Goal: Task Accomplishment & Management: Use online tool/utility

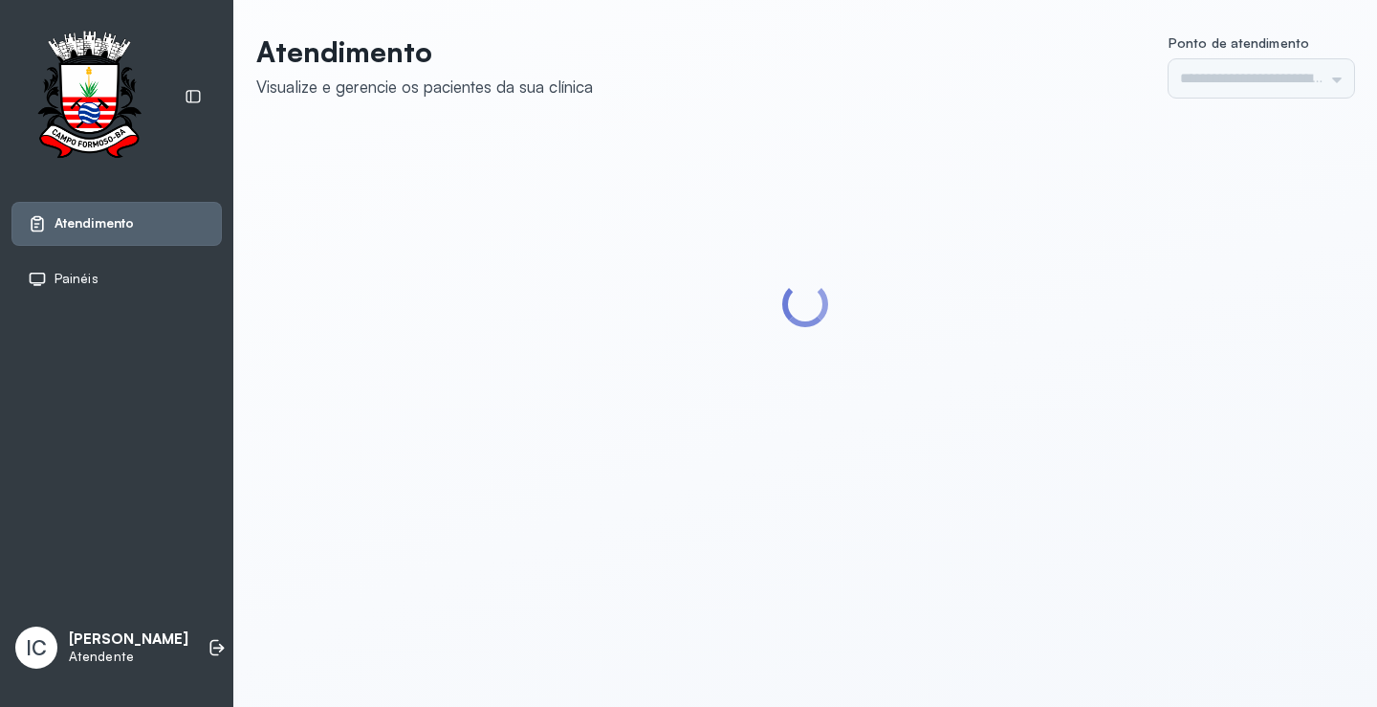
type input "*********"
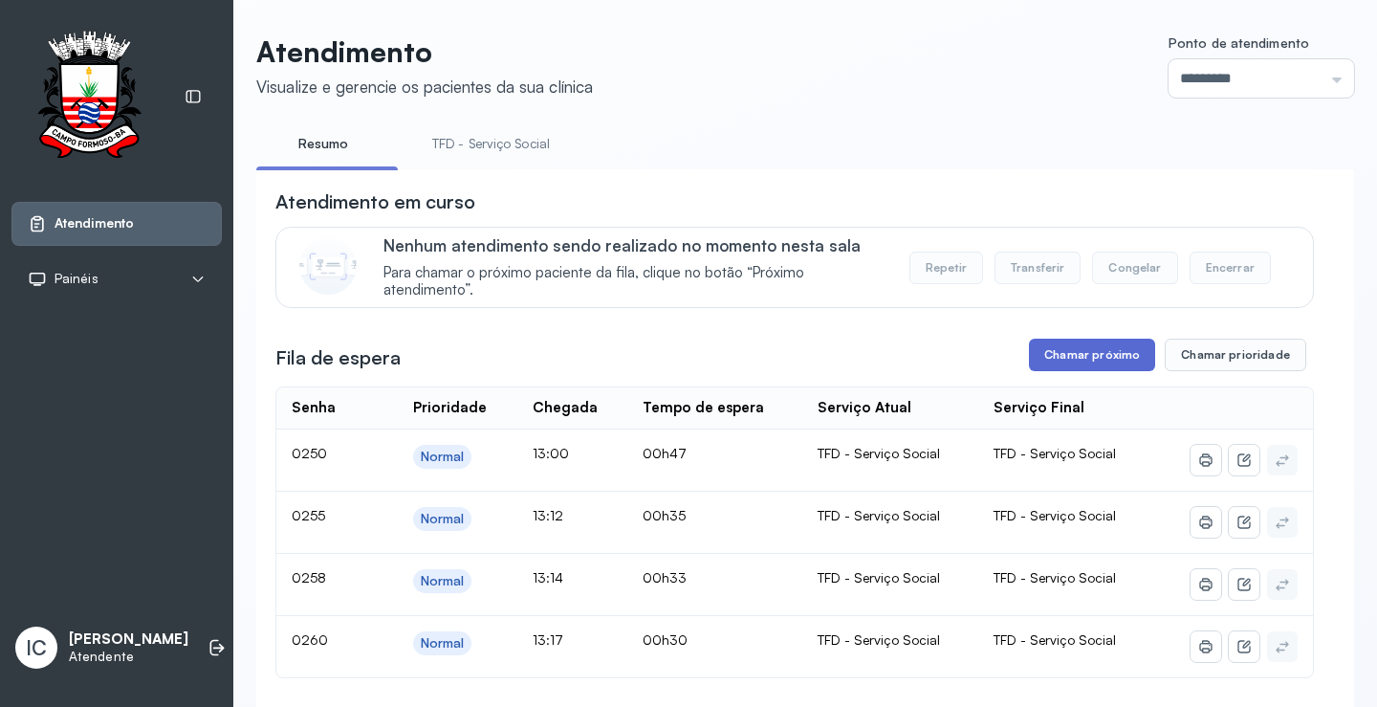
click at [1090, 366] on button "Chamar próximo" at bounding box center [1092, 355] width 126 height 33
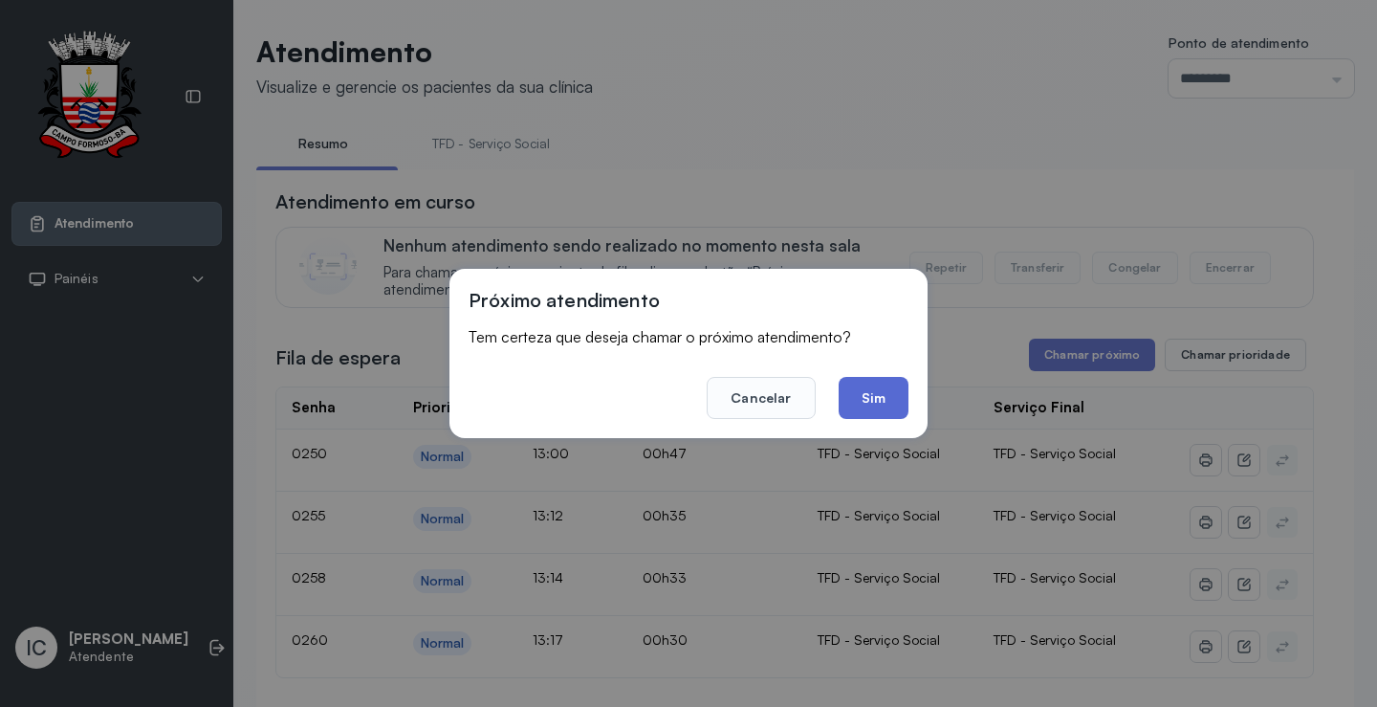
click at [886, 393] on button "Sim" at bounding box center [874, 398] width 70 height 42
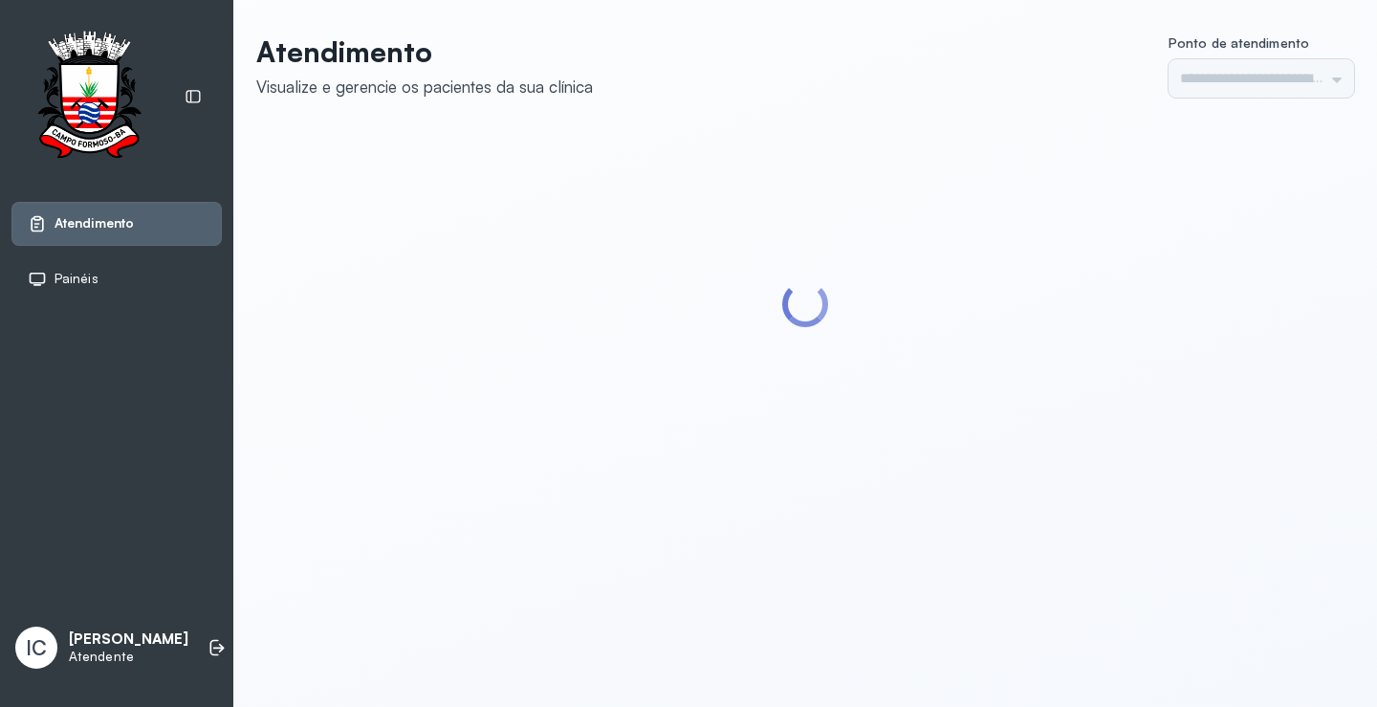
type input "*********"
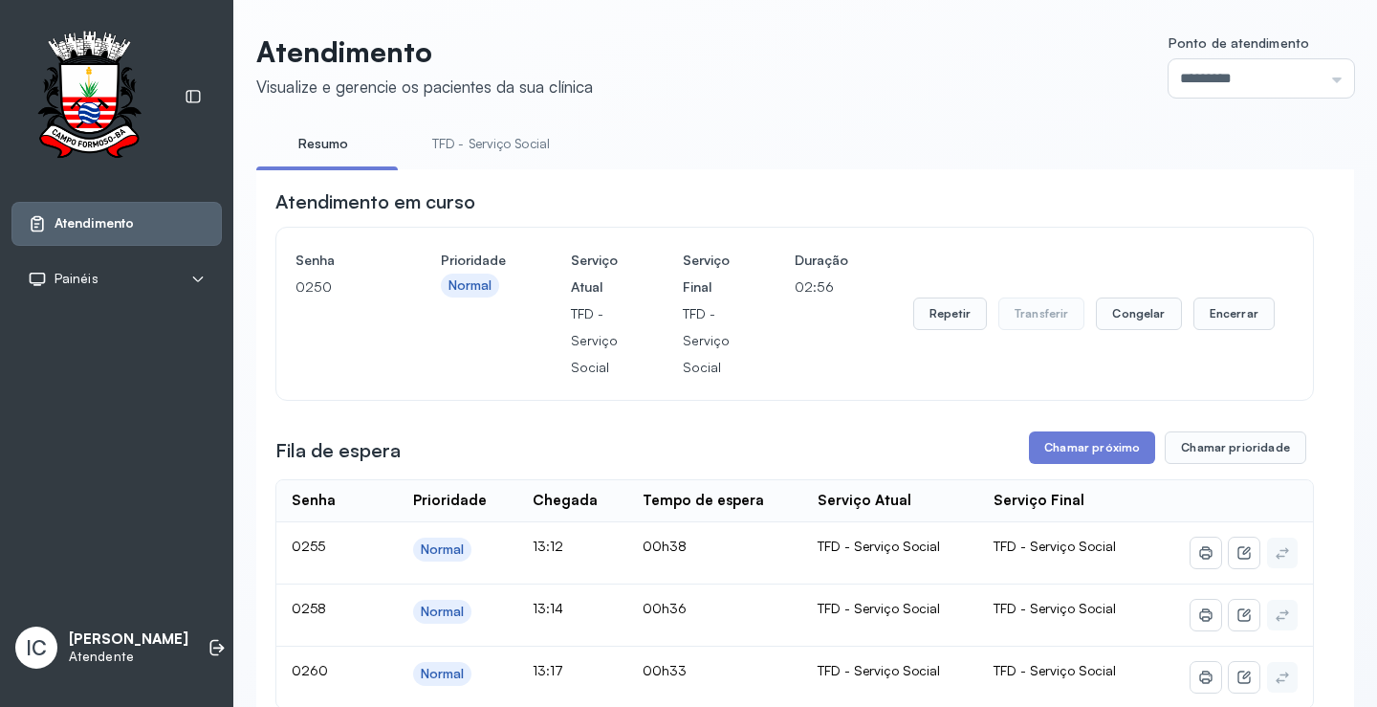
click at [361, 337] on div "Senha 0250" at bounding box center [336, 314] width 80 height 134
click at [1067, 457] on button "Chamar próximo" at bounding box center [1092, 447] width 126 height 33
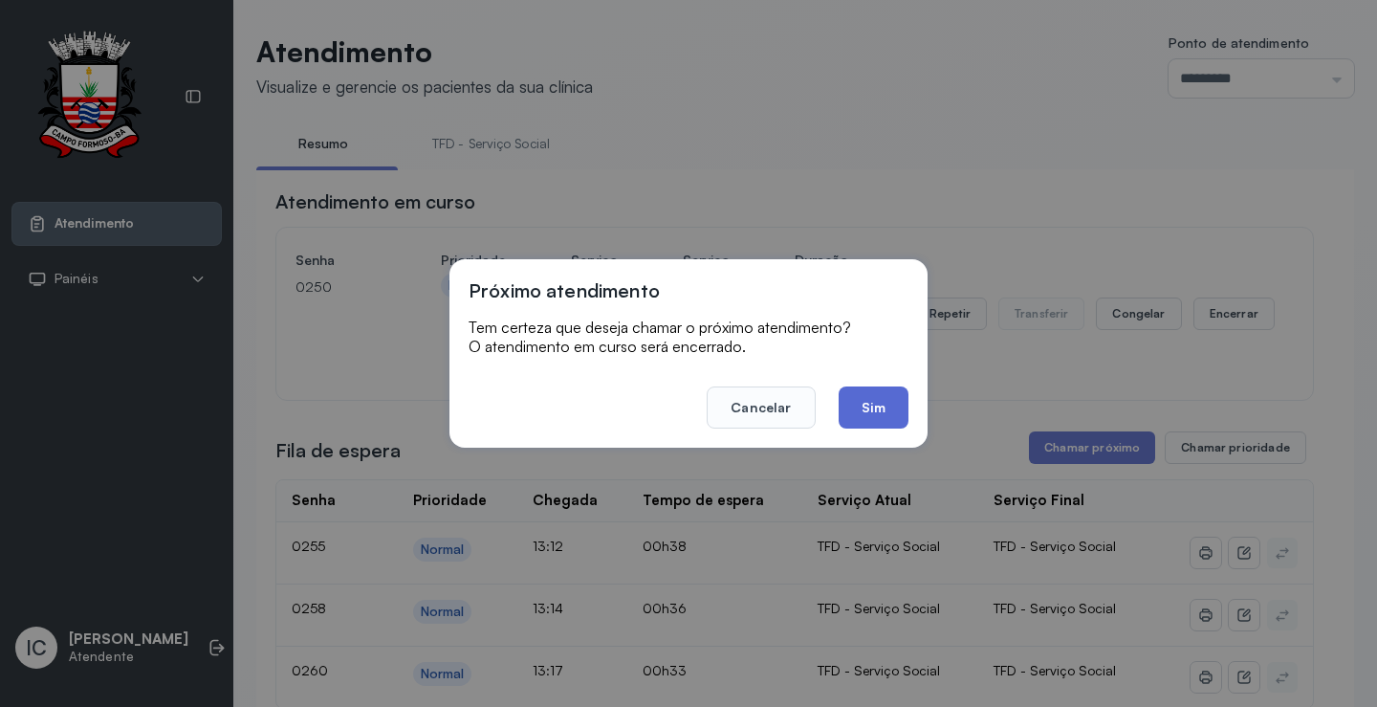
click at [890, 408] on button "Sim" at bounding box center [874, 407] width 70 height 42
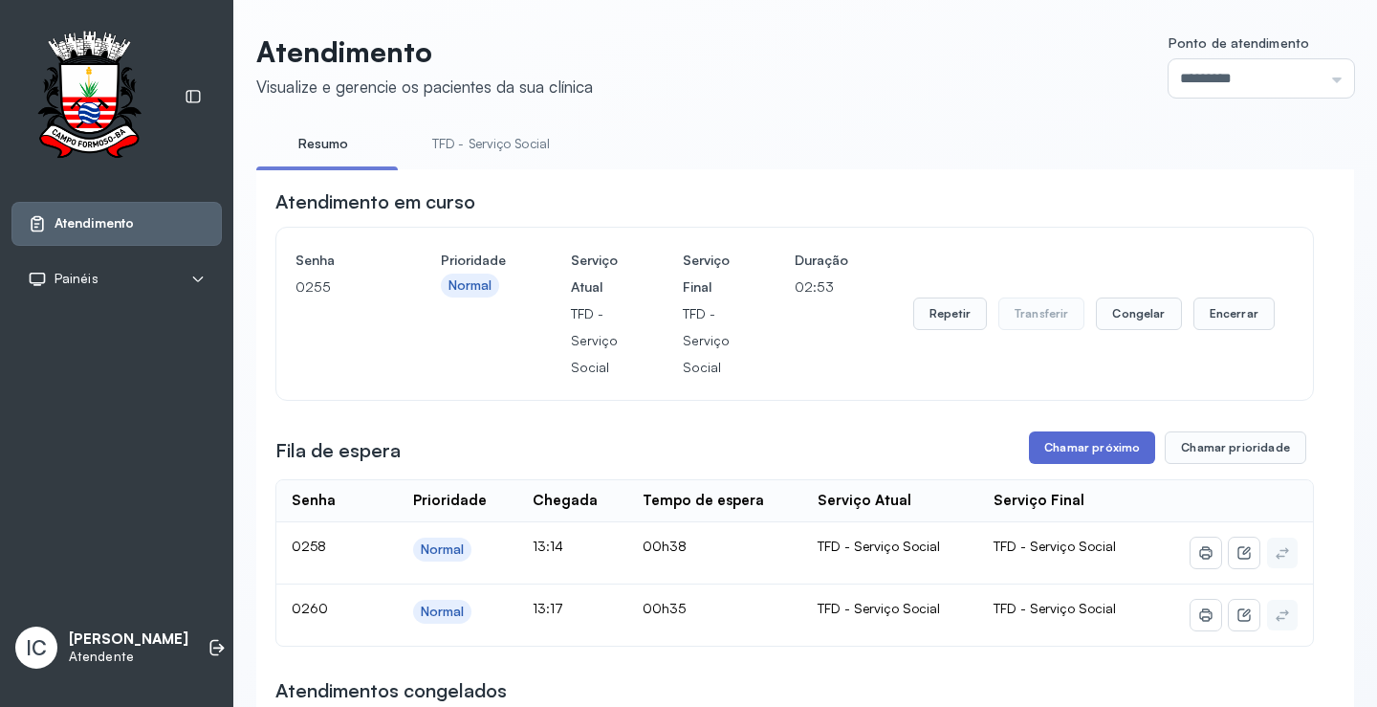
click at [1101, 450] on button "Chamar próximo" at bounding box center [1092, 447] width 126 height 33
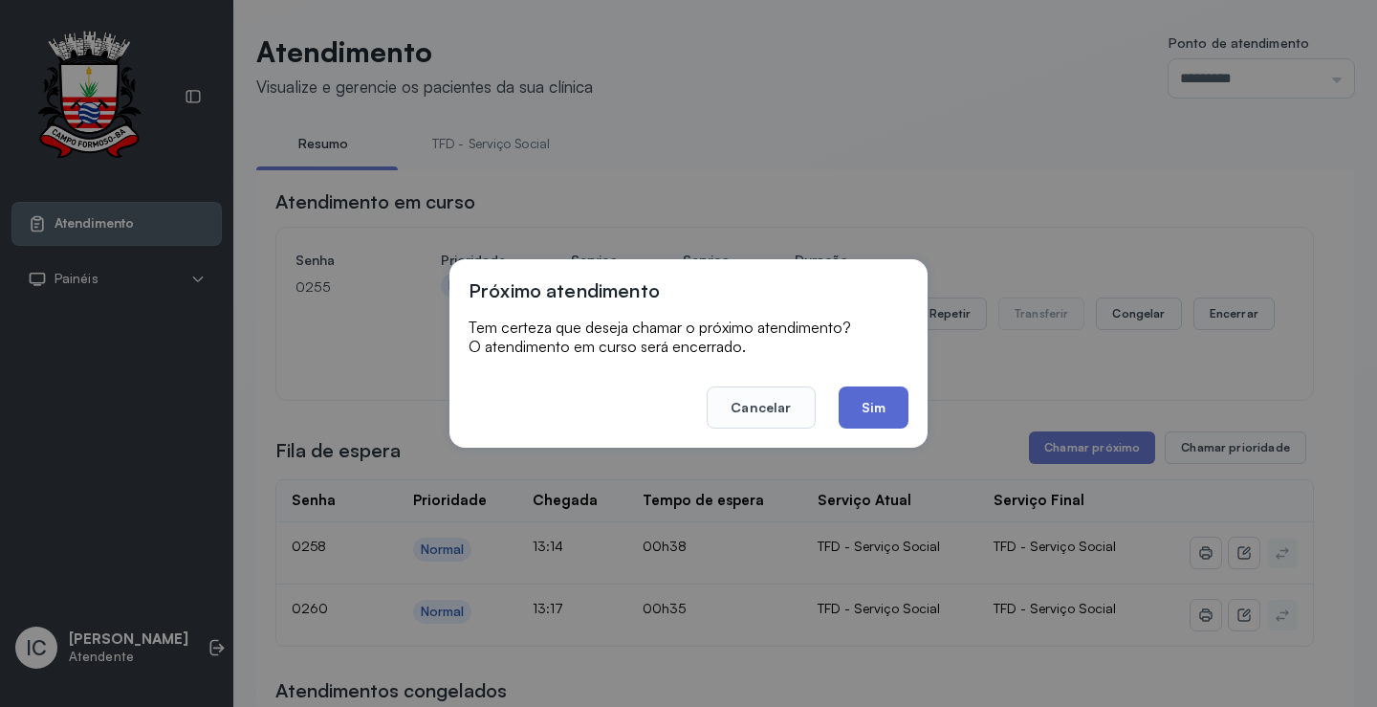
click at [885, 396] on button "Sim" at bounding box center [874, 407] width 70 height 42
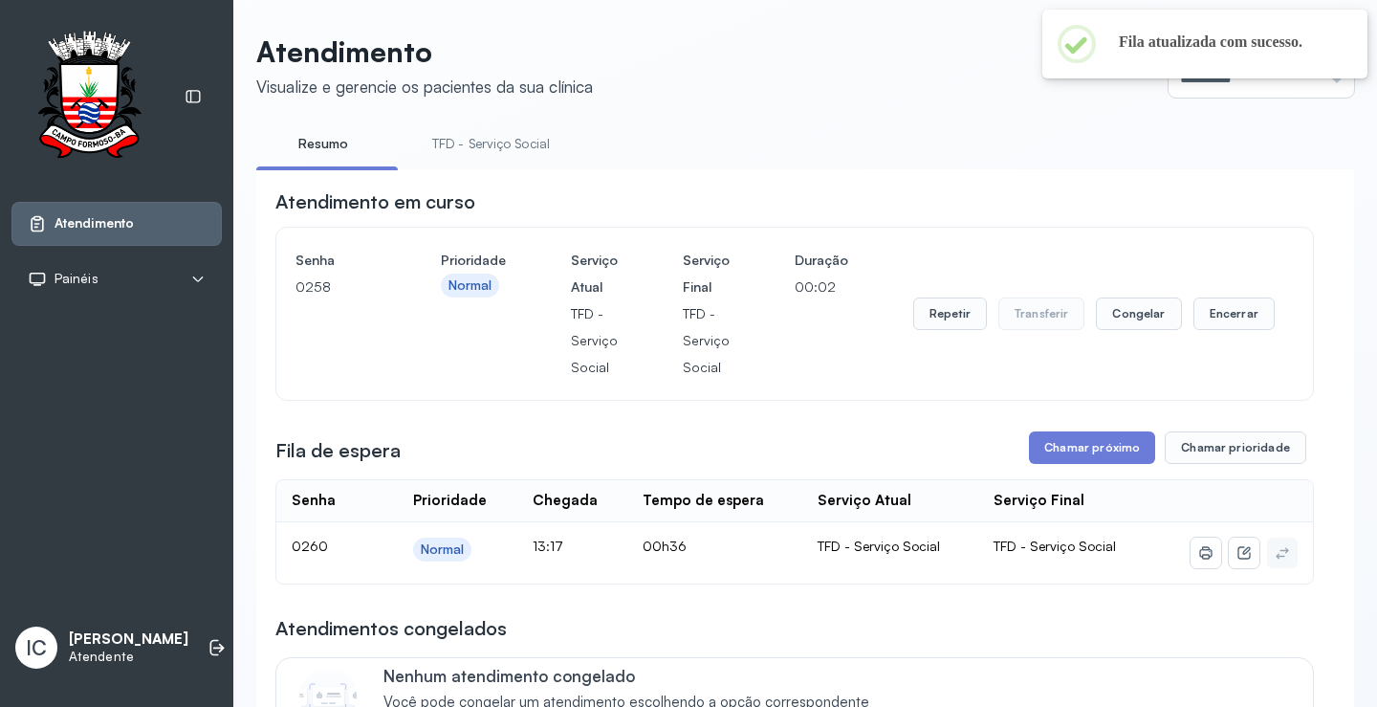
scroll to position [191, 0]
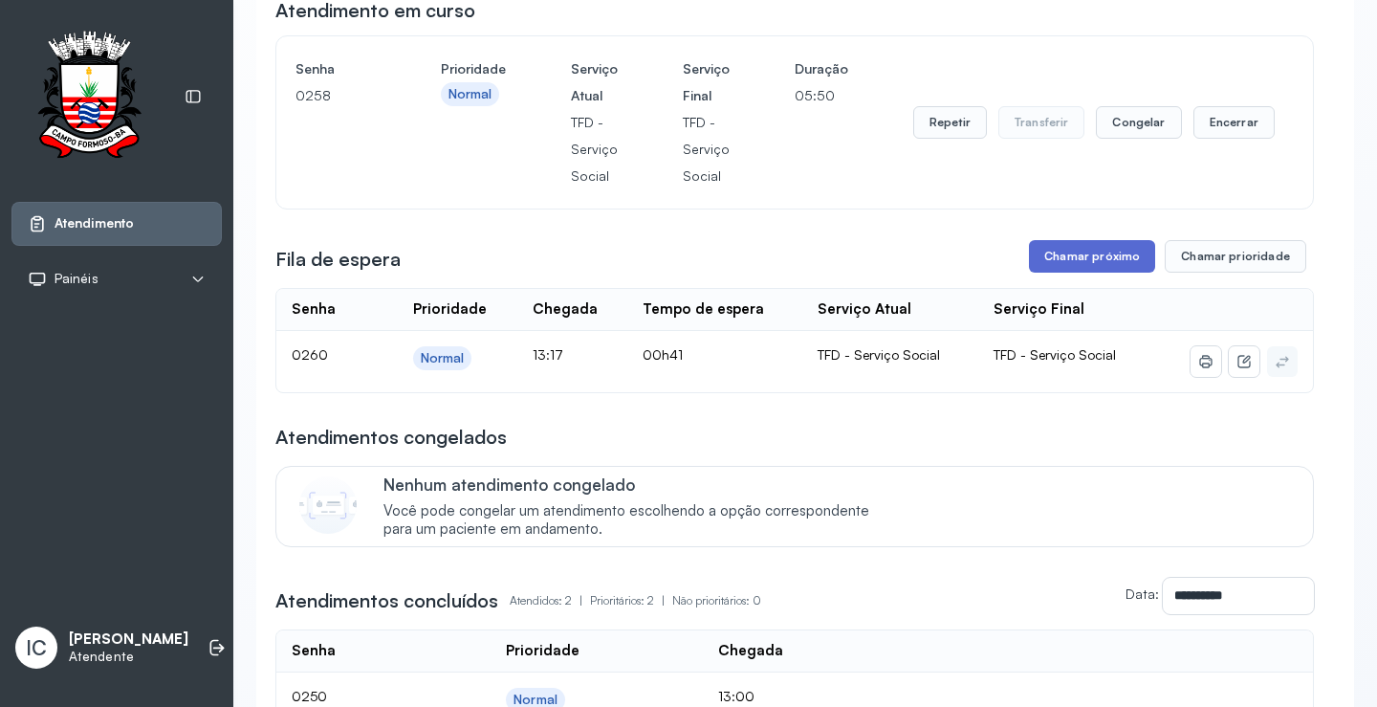
click at [1092, 257] on button "Chamar próximo" at bounding box center [1092, 256] width 126 height 33
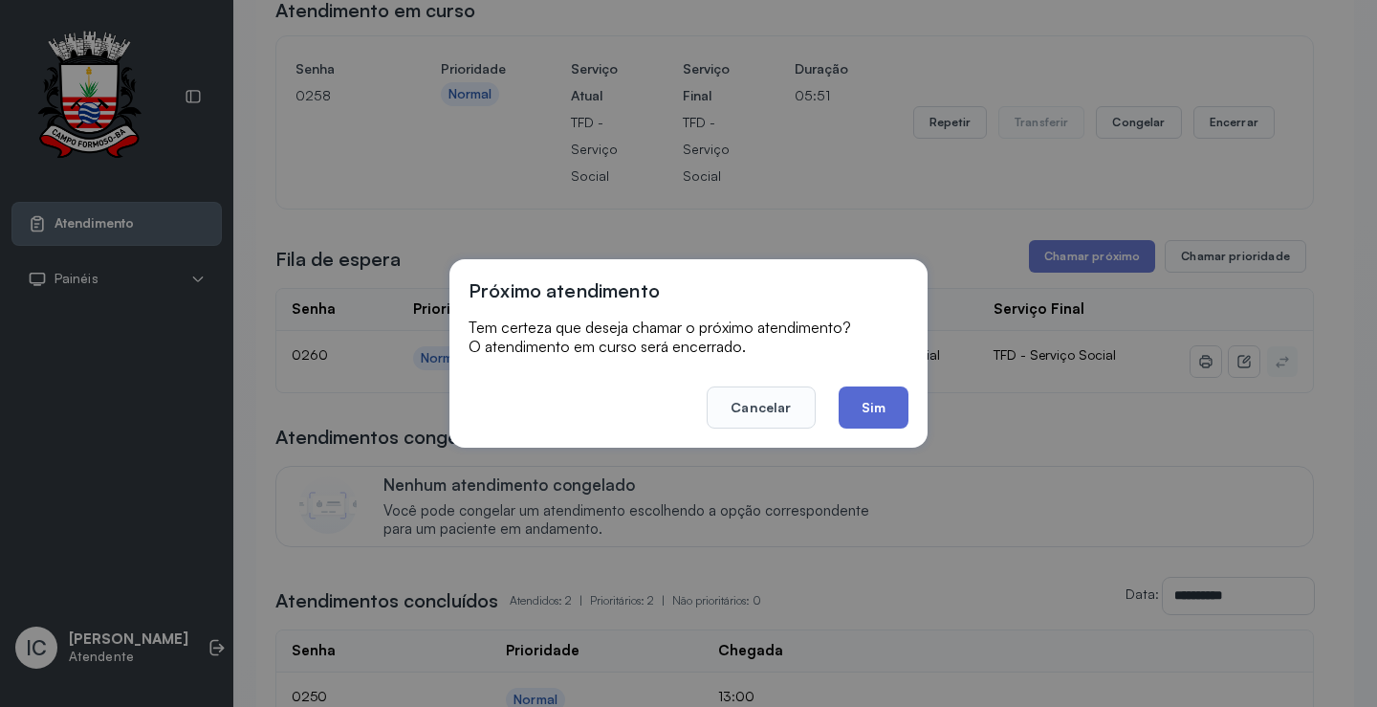
click at [886, 407] on button "Sim" at bounding box center [874, 407] width 70 height 42
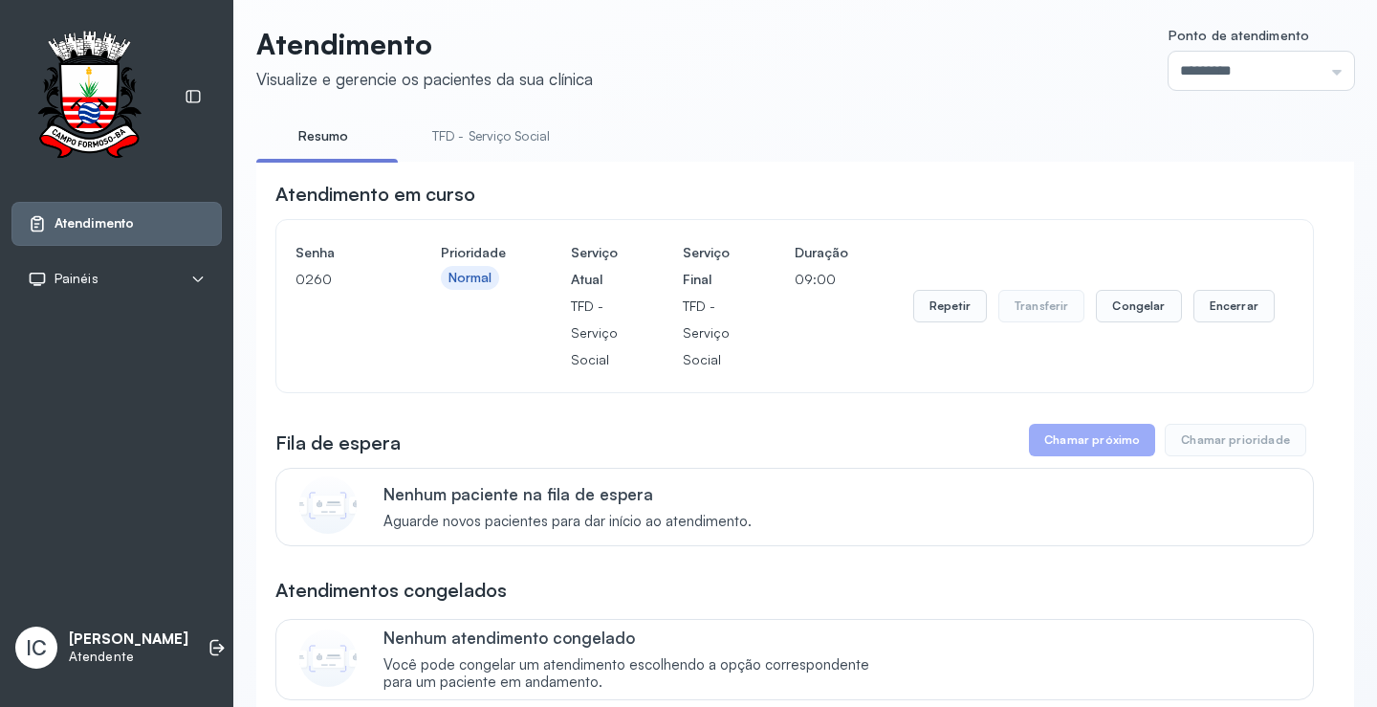
scroll to position [0, 0]
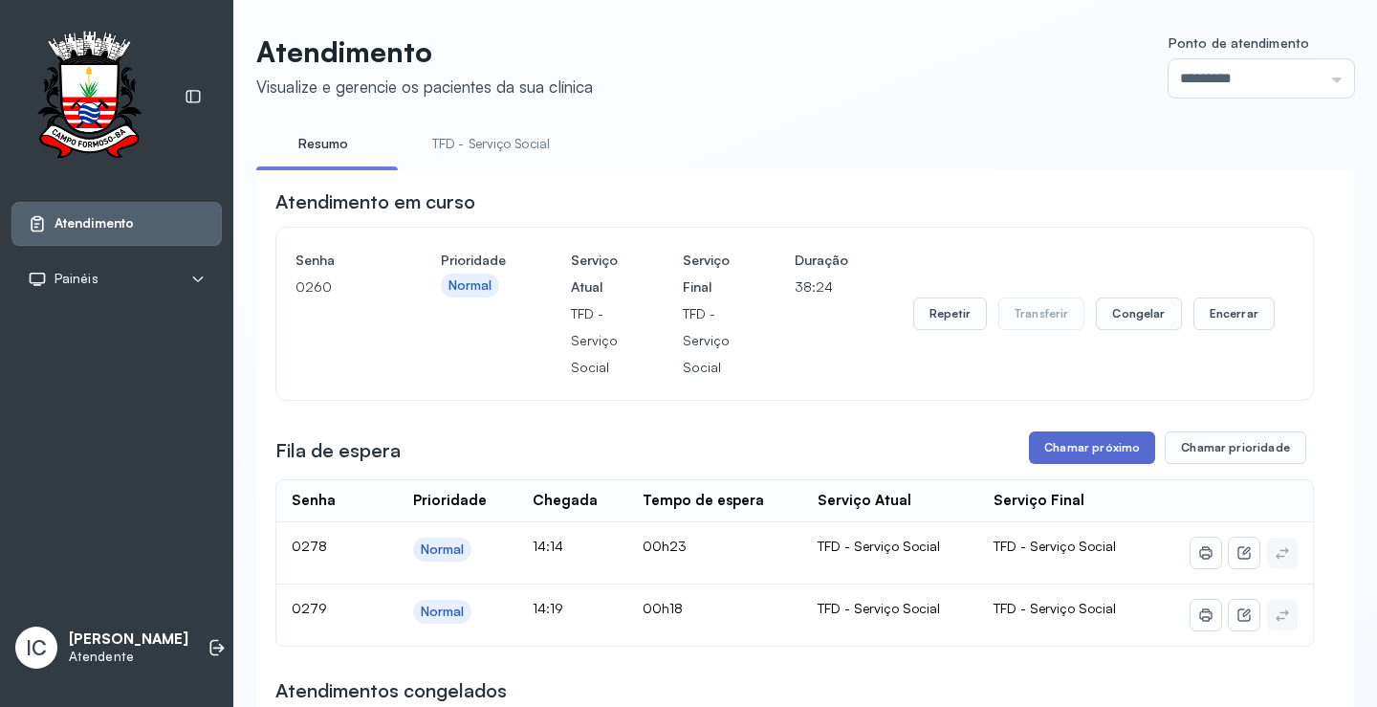
click at [1039, 446] on button "Chamar próximo" at bounding box center [1092, 447] width 126 height 33
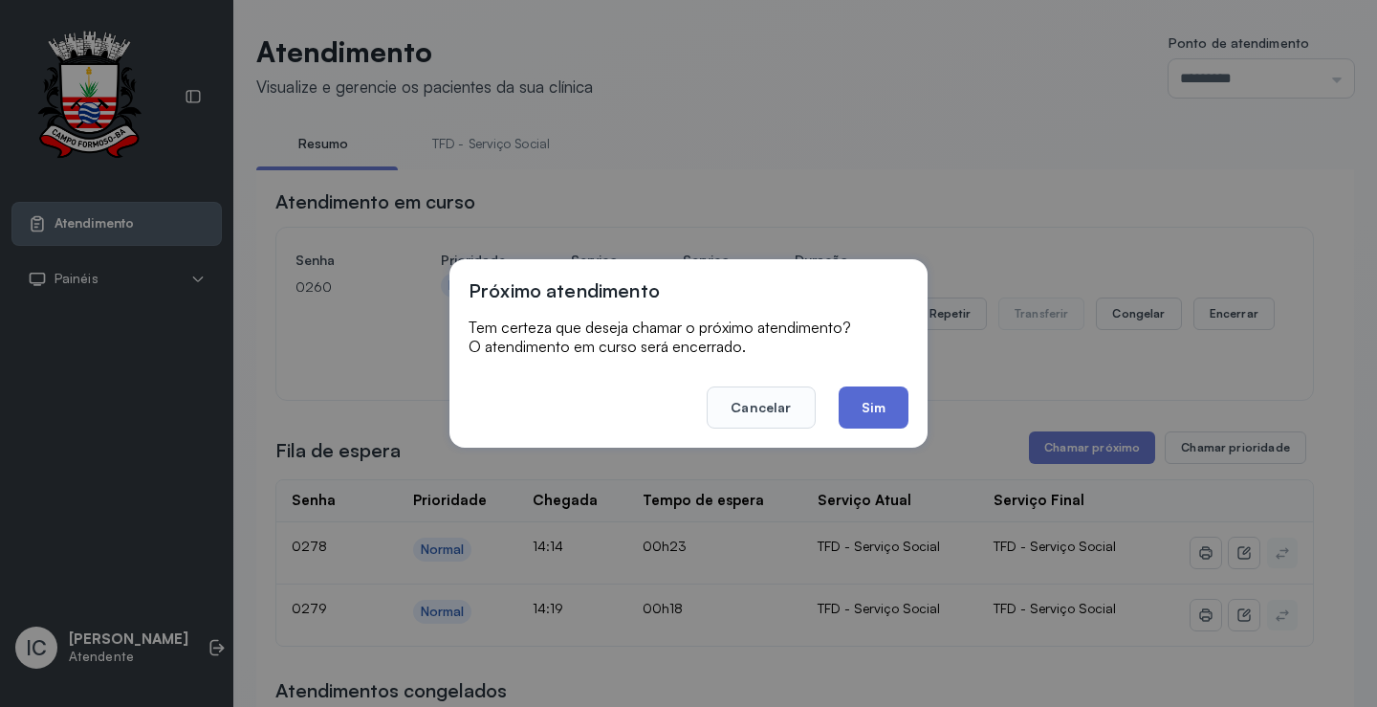
click at [871, 406] on button "Sim" at bounding box center [874, 407] width 70 height 42
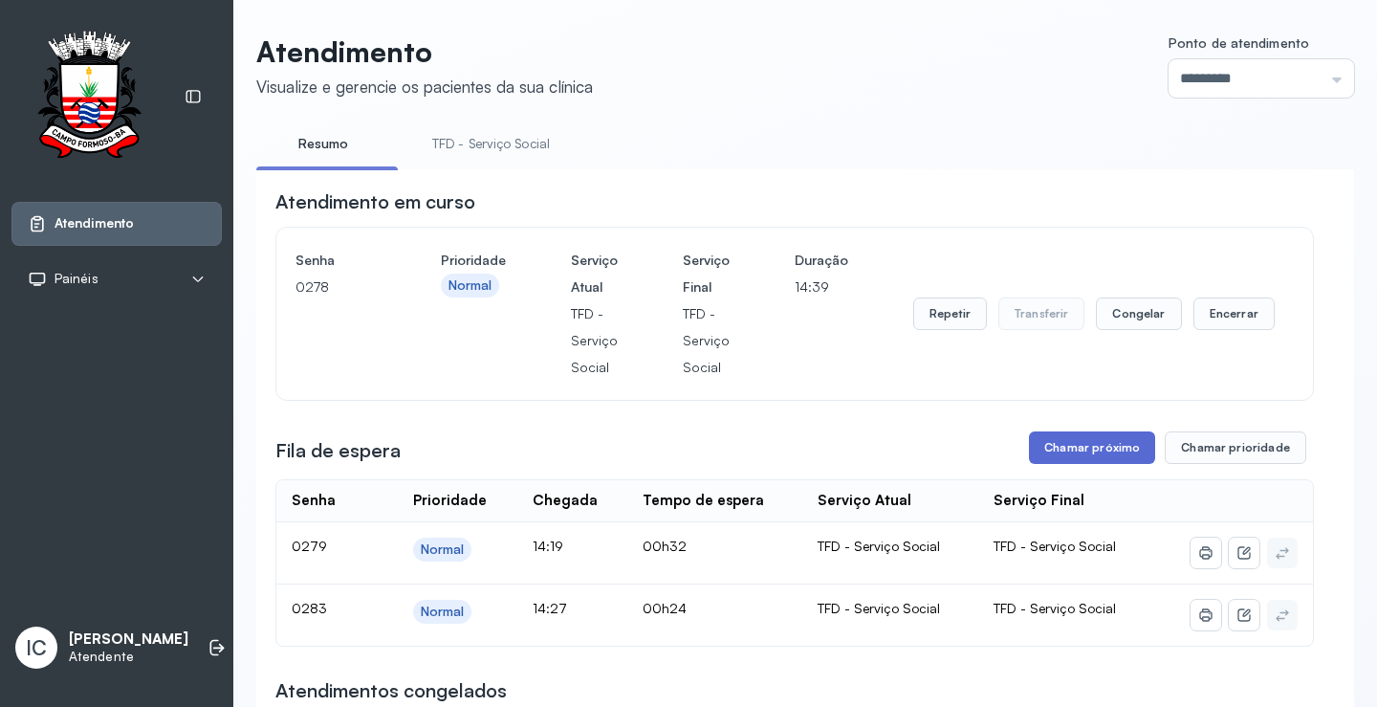
click at [1084, 451] on button "Chamar próximo" at bounding box center [1092, 447] width 126 height 33
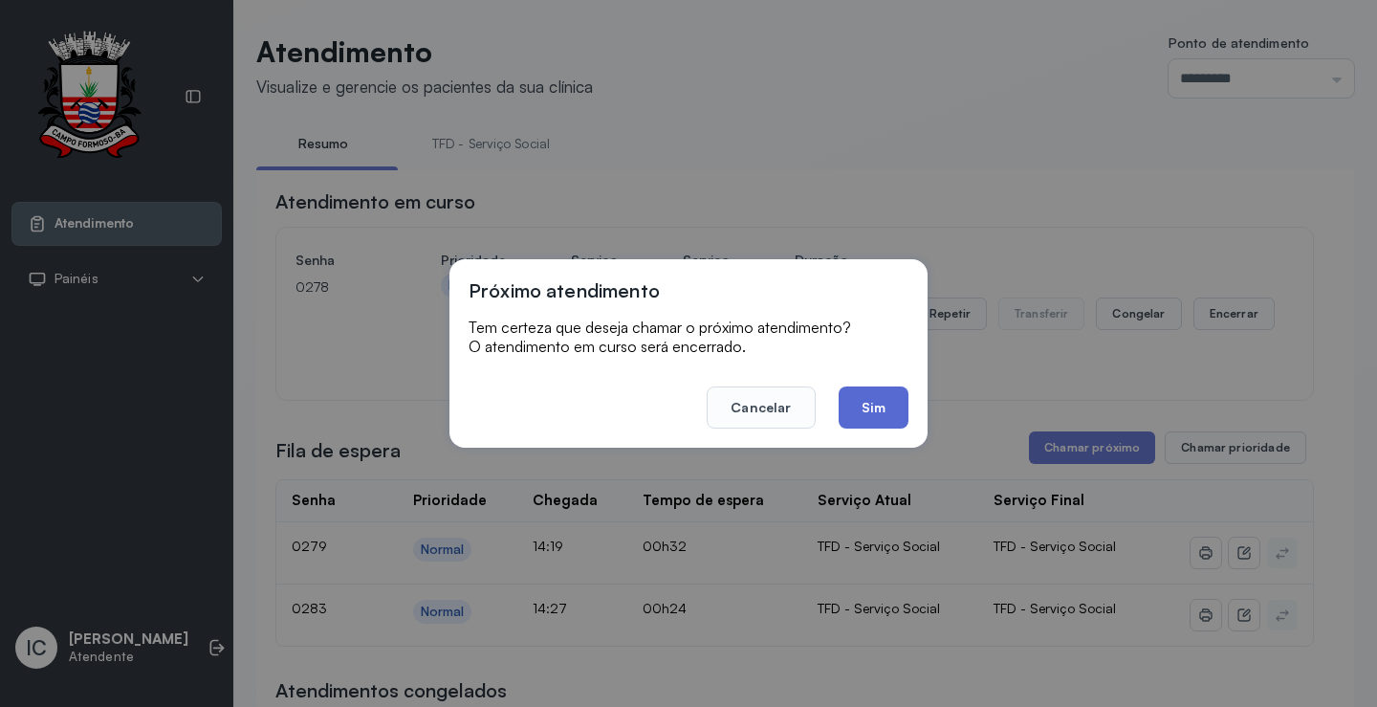
click at [871, 416] on button "Sim" at bounding box center [874, 407] width 70 height 42
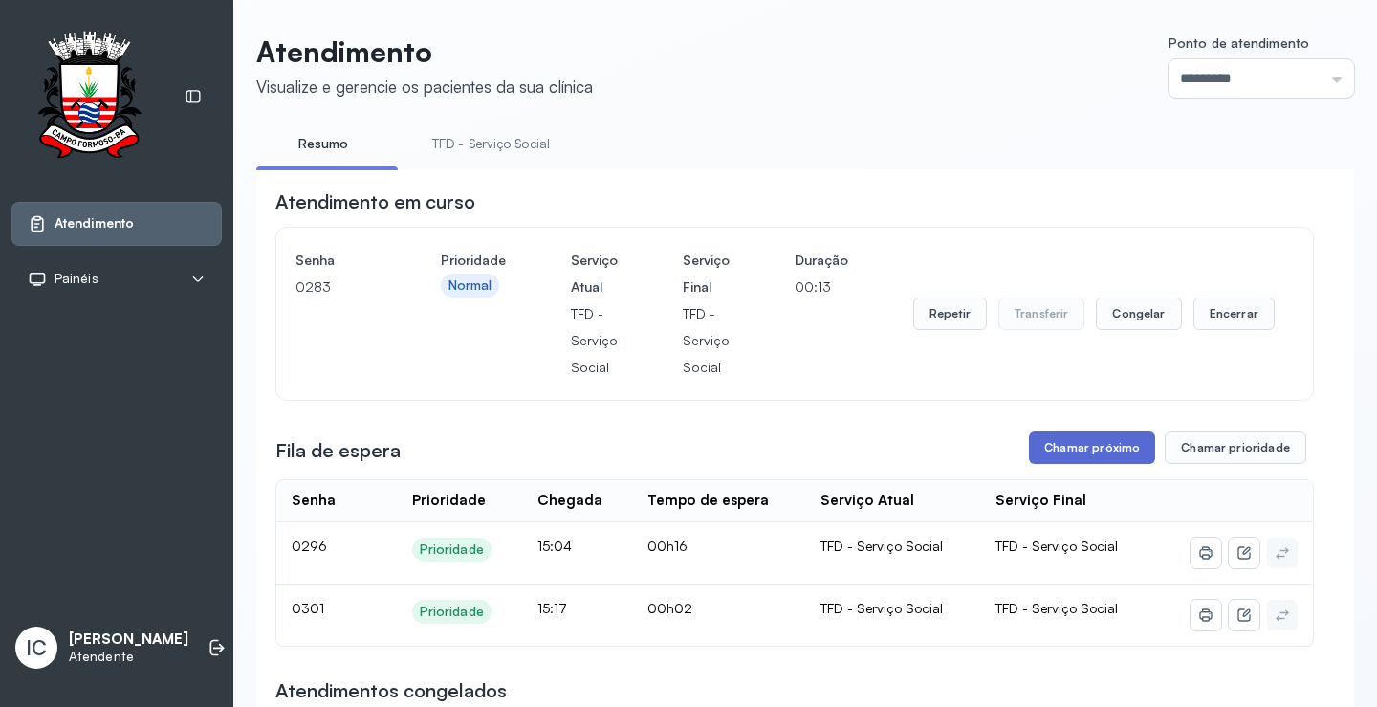
click at [1101, 464] on button "Chamar próximo" at bounding box center [1092, 447] width 126 height 33
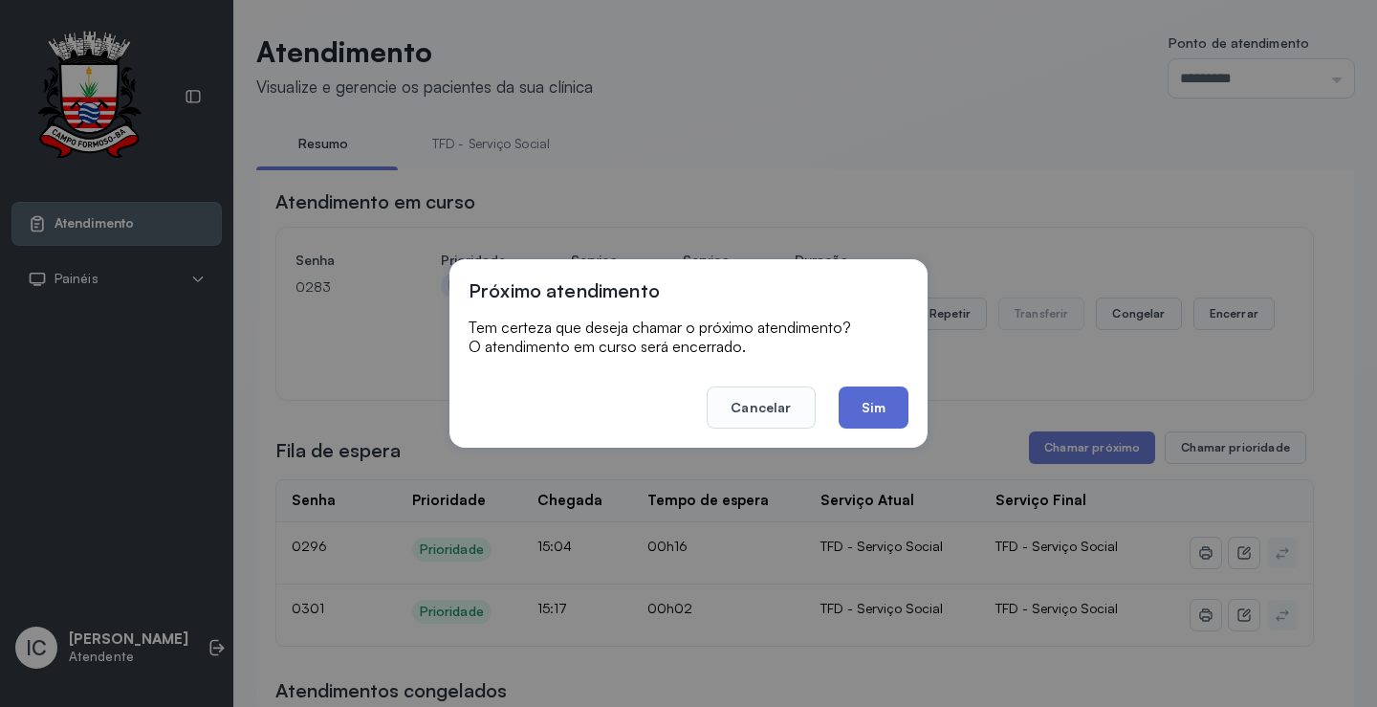
click at [865, 405] on button "Sim" at bounding box center [874, 407] width 70 height 42
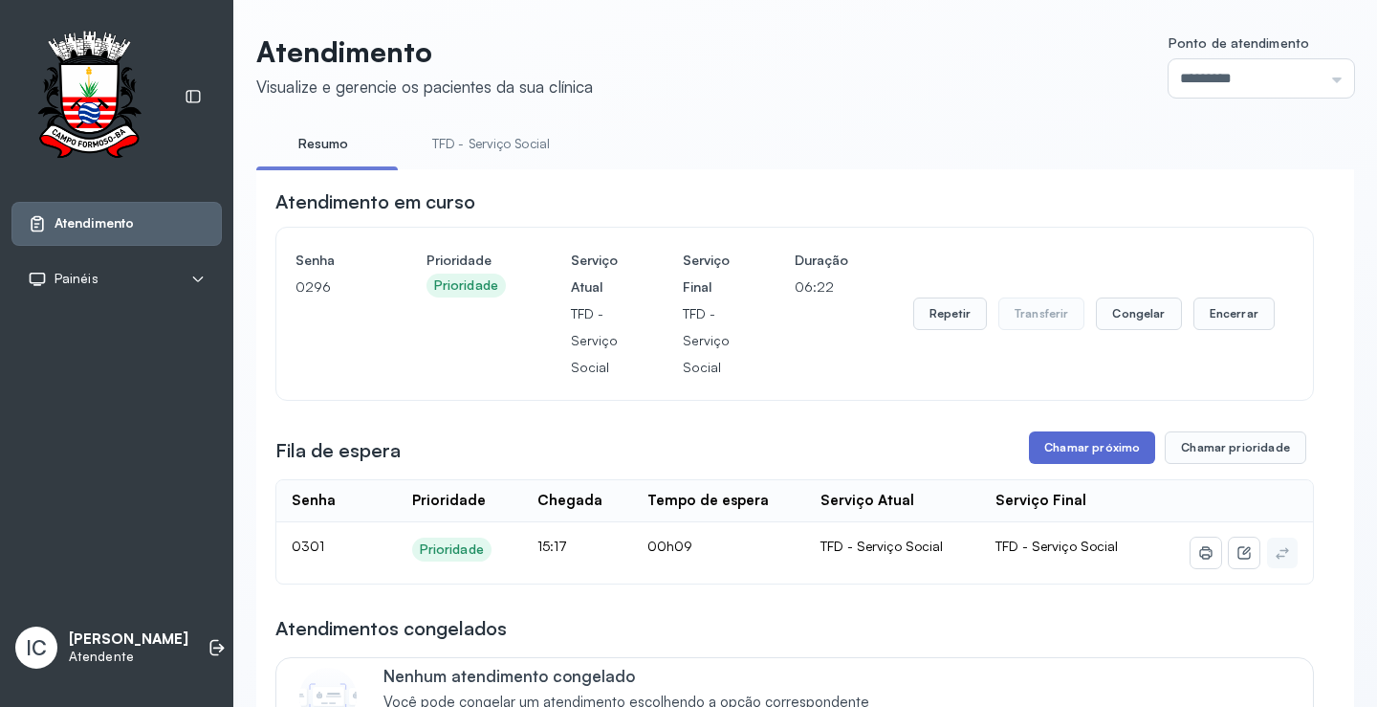
click at [1067, 456] on button "Chamar próximo" at bounding box center [1092, 447] width 126 height 33
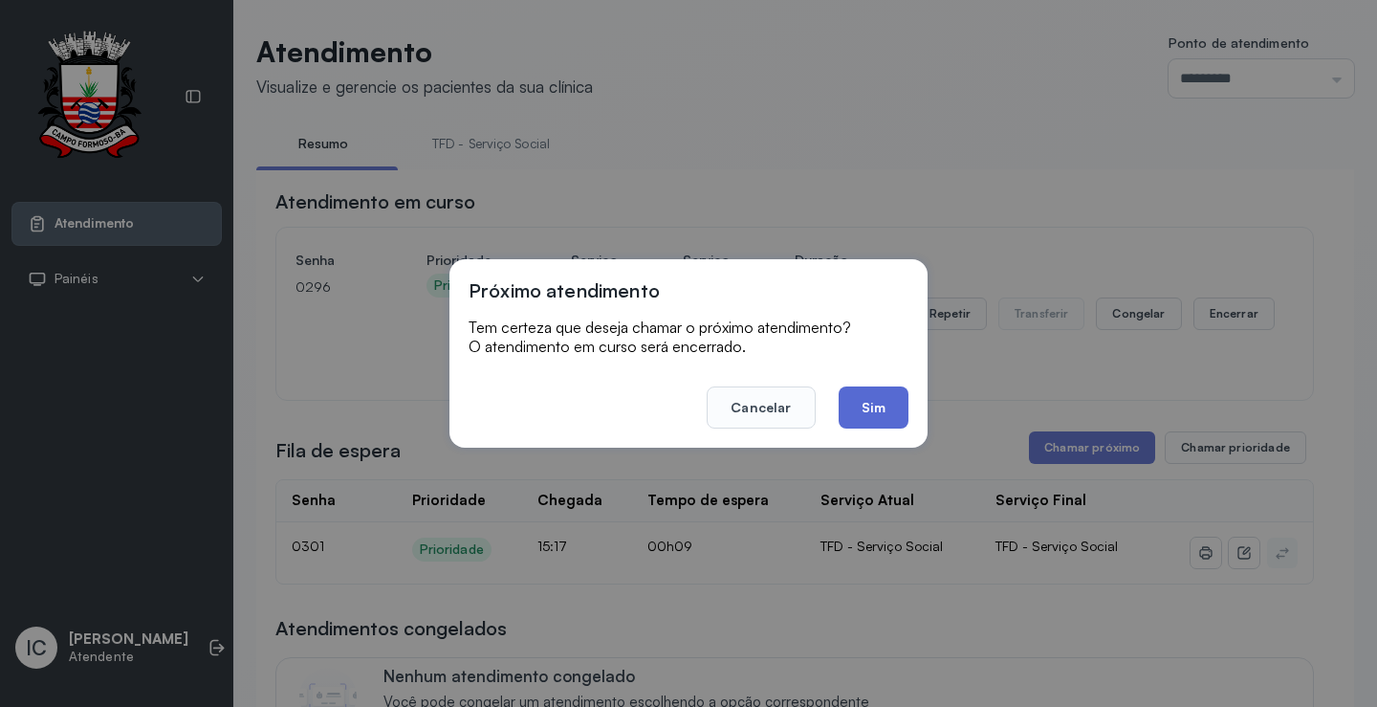
click at [890, 400] on button "Sim" at bounding box center [874, 407] width 70 height 42
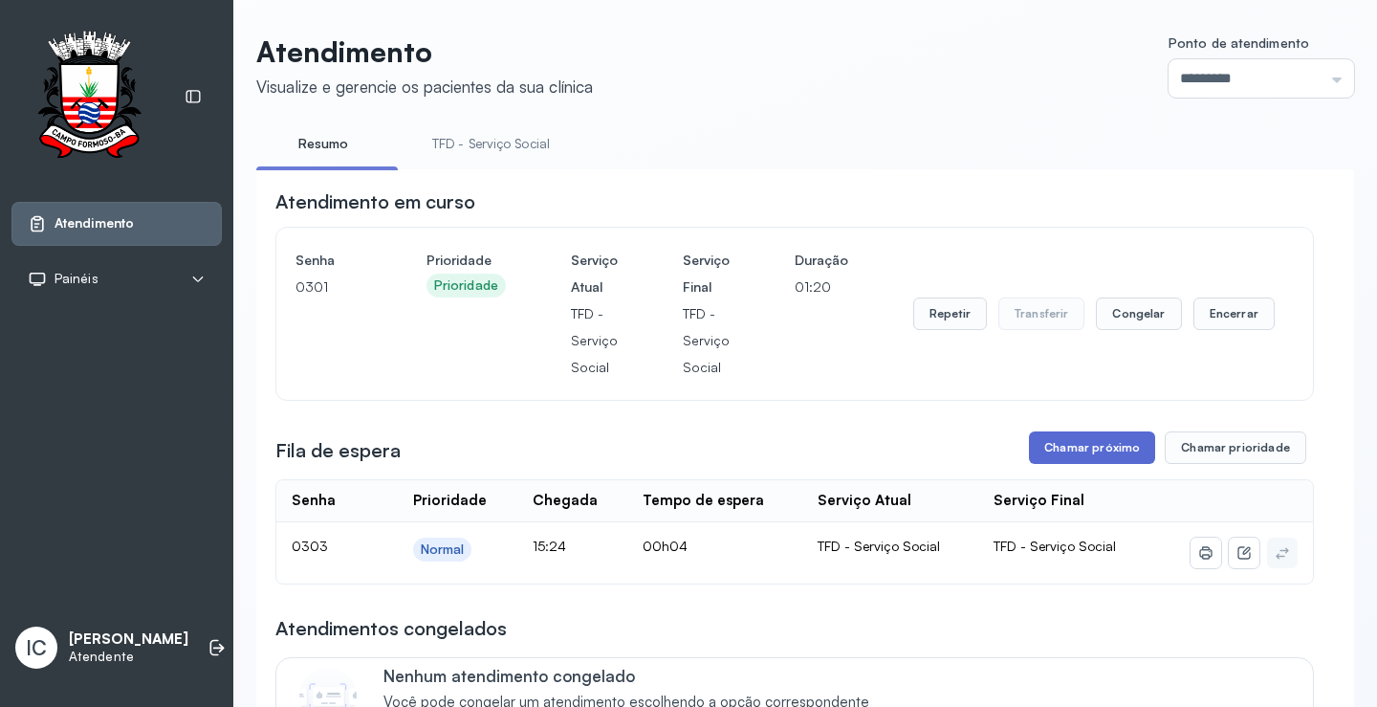
click at [1086, 452] on button "Chamar próximo" at bounding box center [1092, 447] width 126 height 33
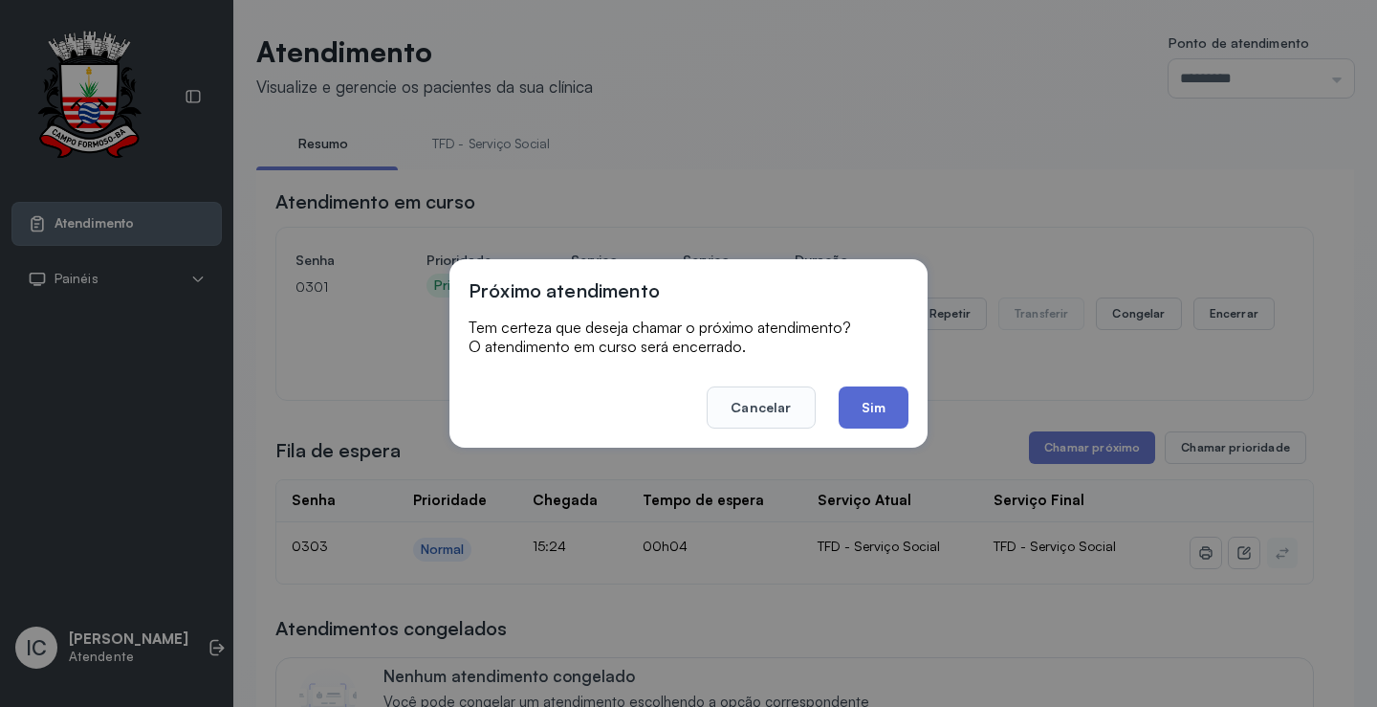
click at [877, 413] on button "Sim" at bounding box center [874, 407] width 70 height 42
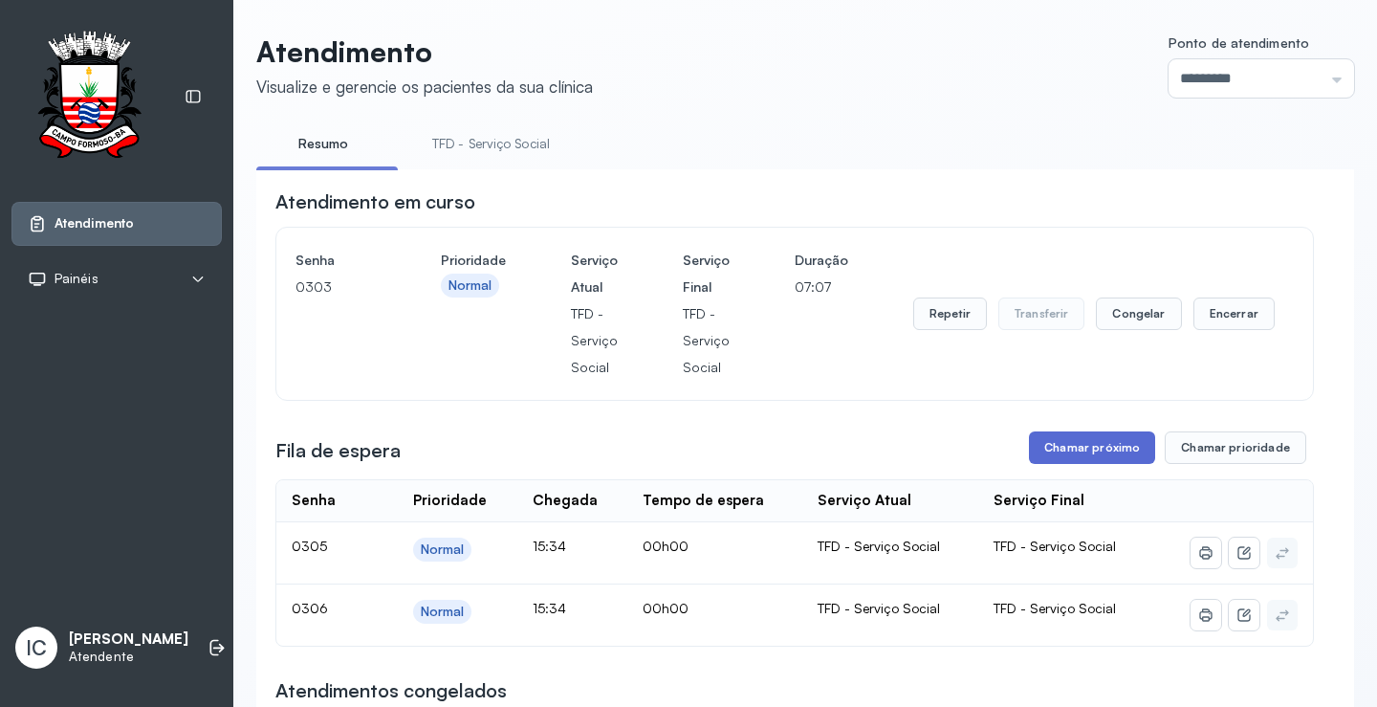
click at [1053, 452] on button "Chamar próximo" at bounding box center [1092, 447] width 126 height 33
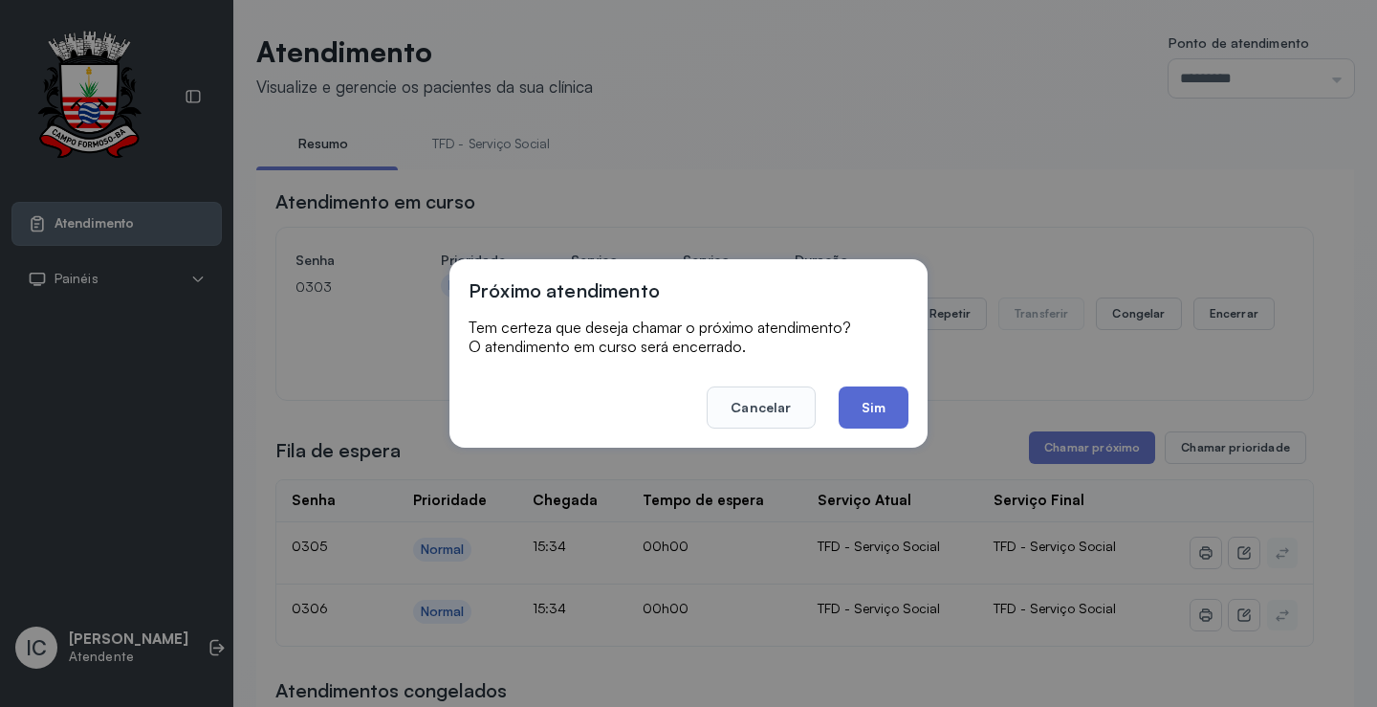
click at [874, 405] on button "Sim" at bounding box center [874, 407] width 70 height 42
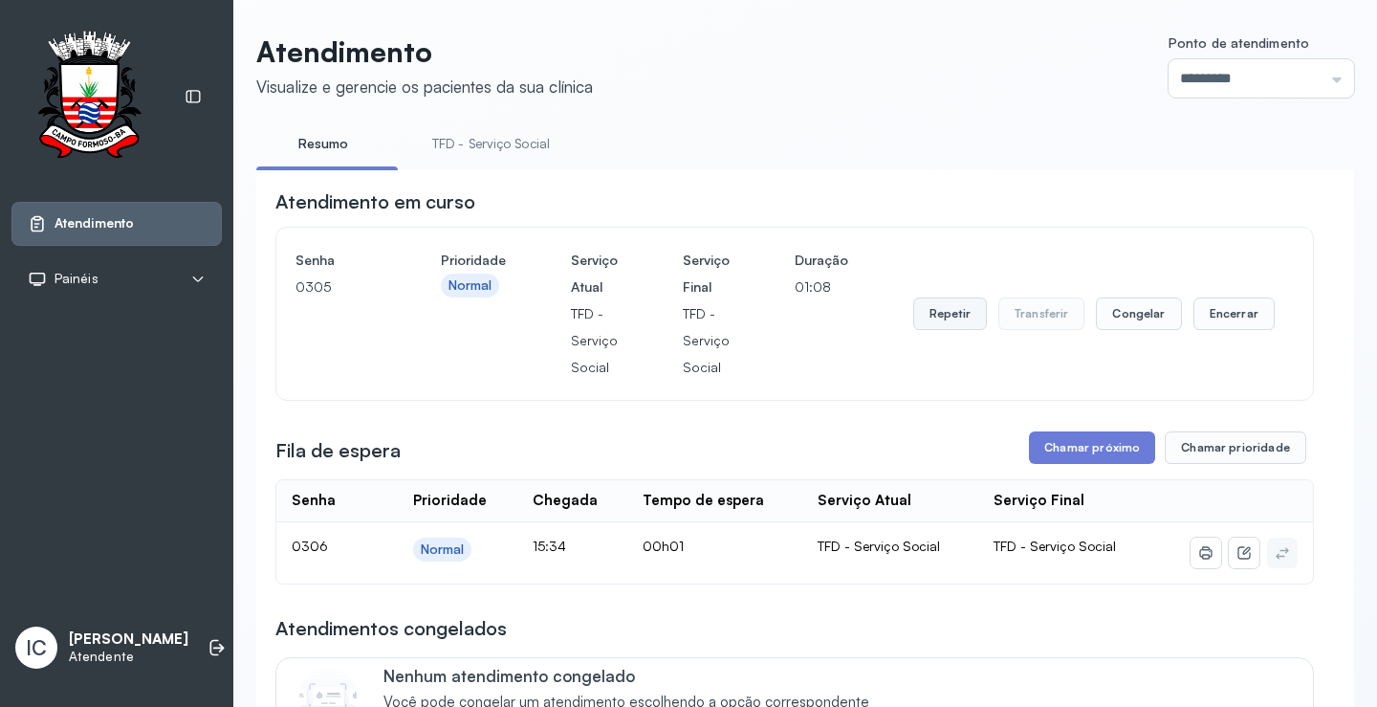
click at [955, 321] on button "Repetir" at bounding box center [950, 313] width 74 height 33
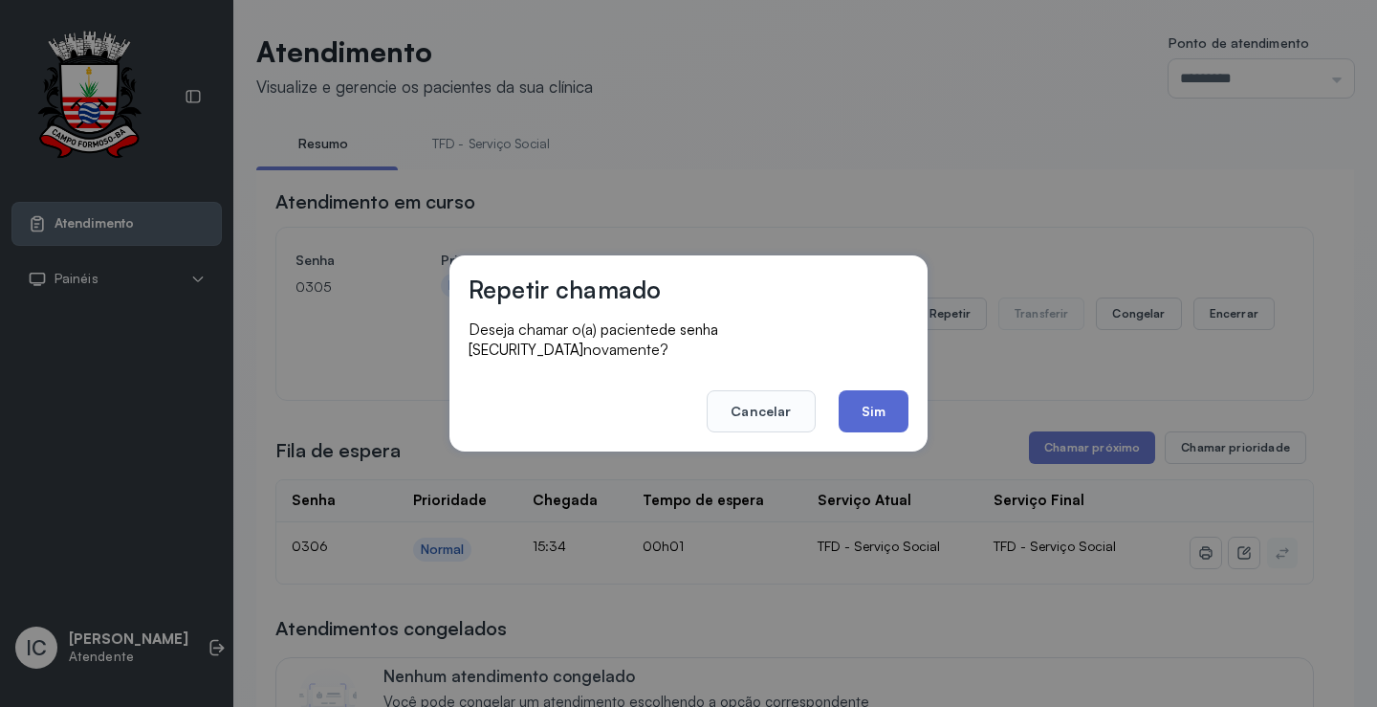
click at [862, 405] on button "Sim" at bounding box center [874, 411] width 70 height 42
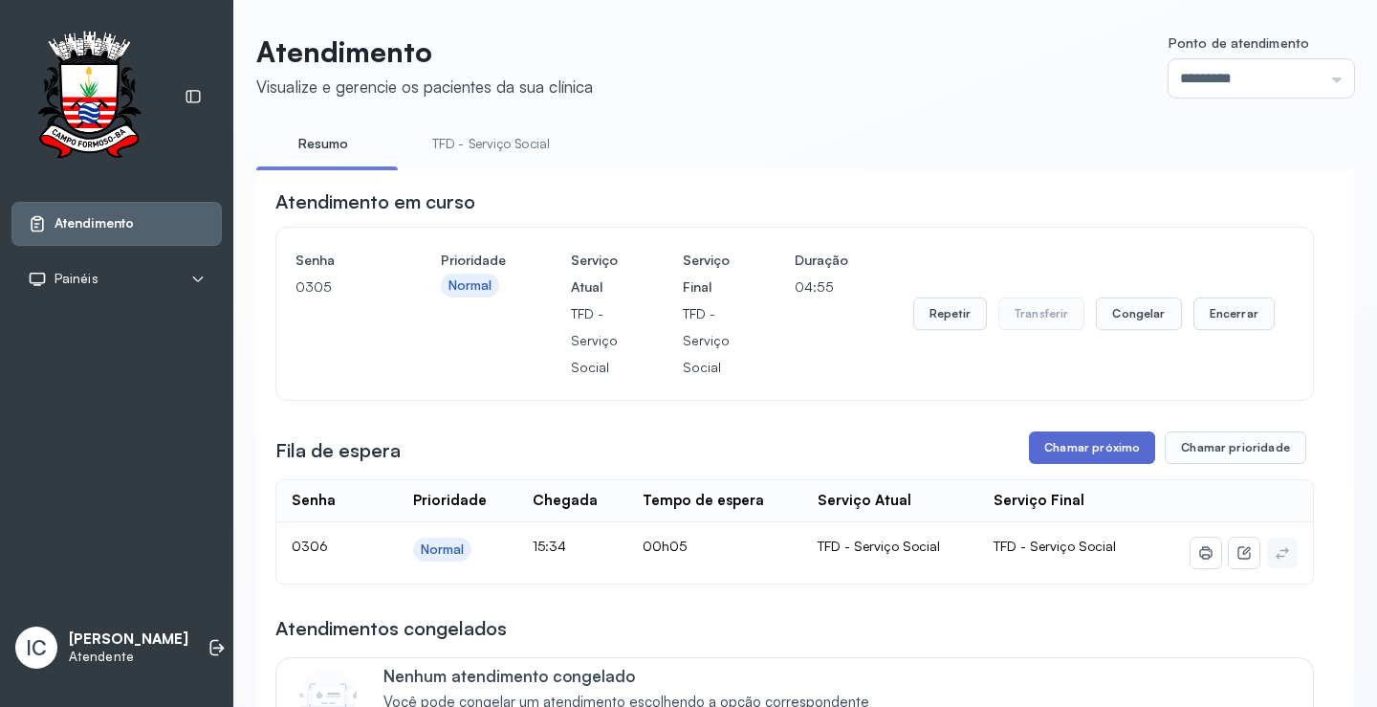
click at [1077, 452] on button "Chamar próximo" at bounding box center [1092, 447] width 126 height 33
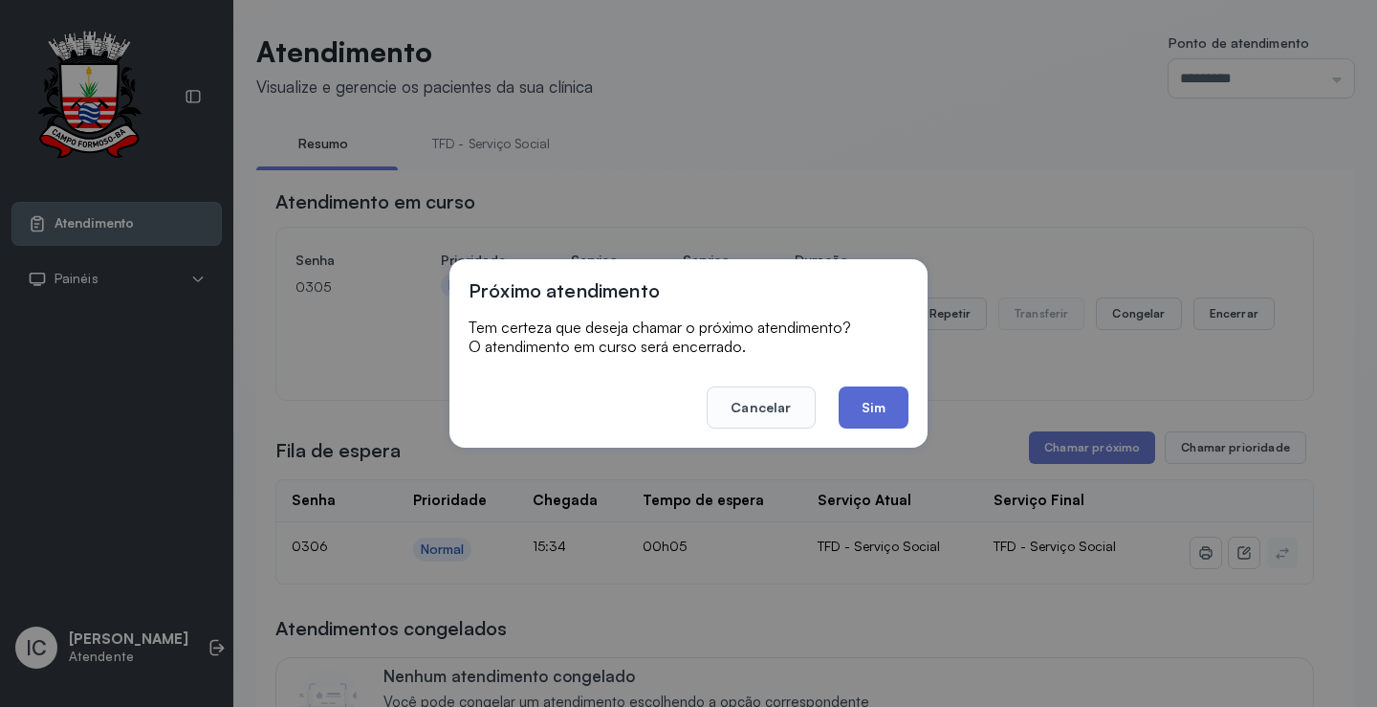
click at [879, 407] on button "Sim" at bounding box center [874, 407] width 70 height 42
